Goal: Use online tool/utility

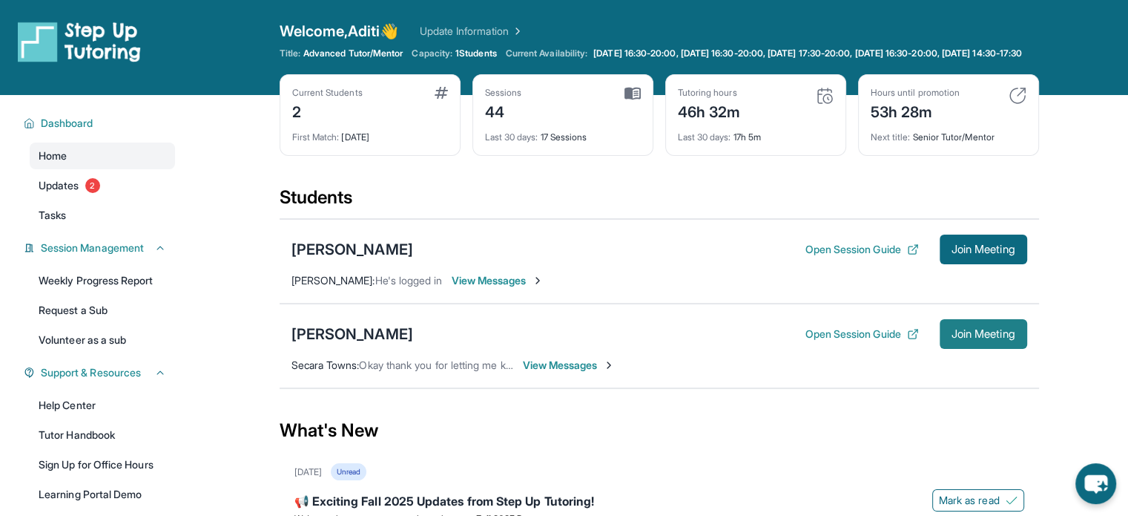
click at [969, 349] on button "Join Meeting" at bounding box center [984, 334] width 88 height 30
click at [866, 341] on button "Open Session Guide" at bounding box center [861, 333] width 113 height 15
click at [987, 338] on span "Join Meeting" at bounding box center [984, 333] width 64 height 9
click at [958, 338] on span "Join Meeting" at bounding box center [984, 333] width 64 height 9
click at [566, 372] on span "View Messages" at bounding box center [569, 365] width 93 height 15
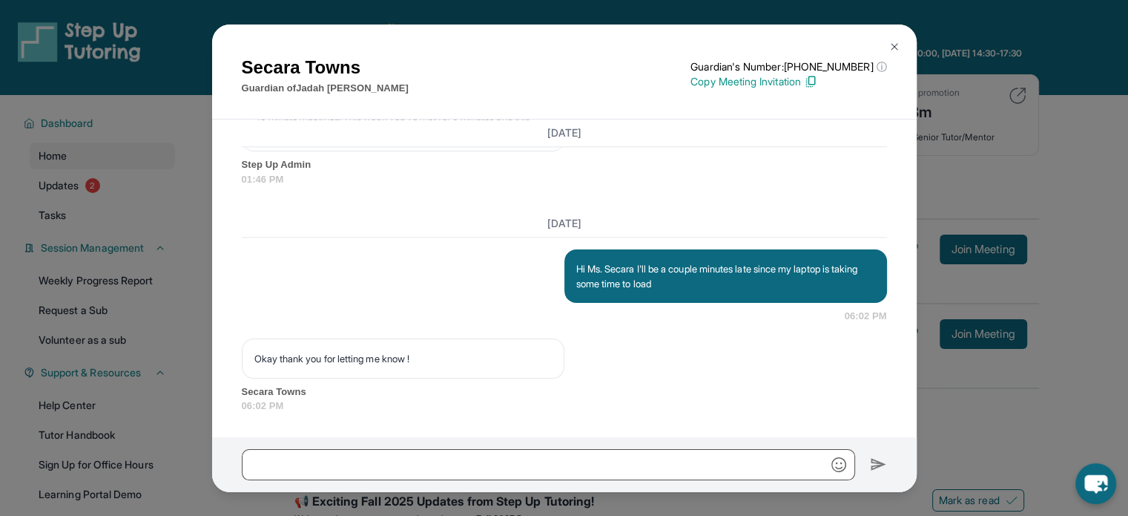
scroll to position [13396, 0]
click at [890, 41] on img at bounding box center [895, 47] width 12 height 12
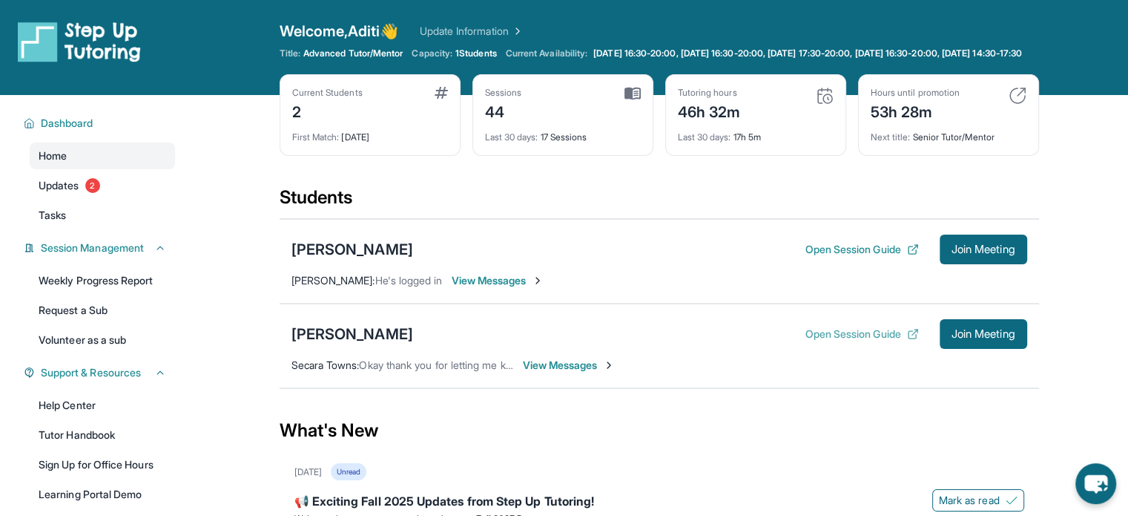
click at [834, 341] on button "Open Session Guide" at bounding box center [861, 333] width 113 height 15
